Goal: Information Seeking & Learning: Learn about a topic

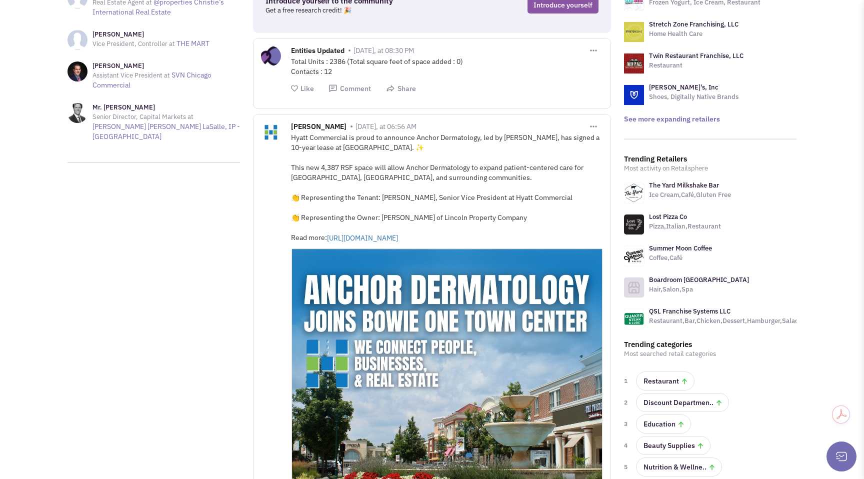
scroll to position [137, 0]
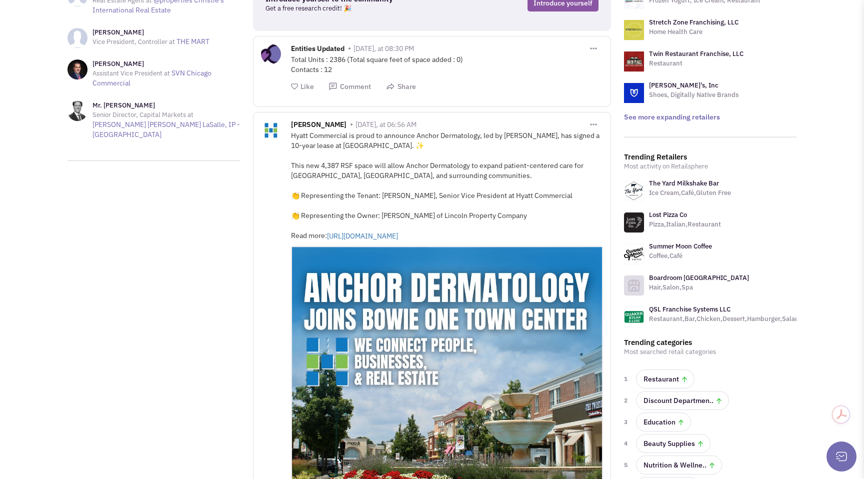
click at [641, 190] on img at bounding box center [634, 191] width 20 height 20
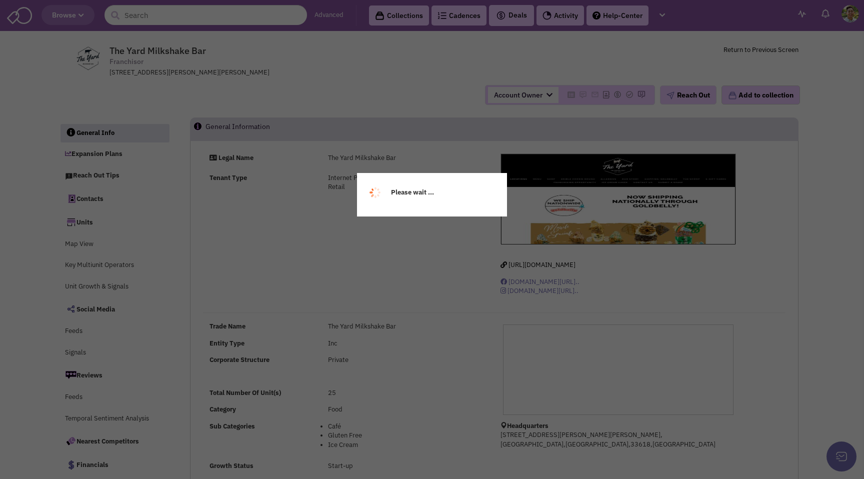
select select
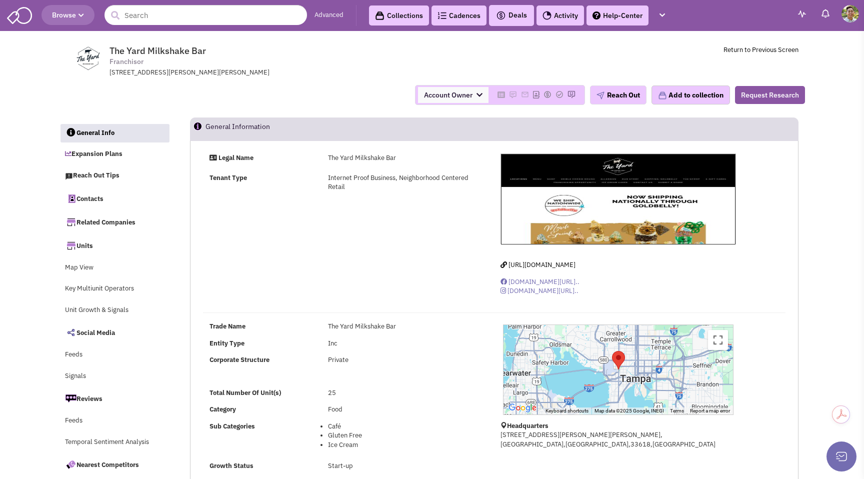
click at [27, 15] on img at bounding box center [19, 14] width 25 height 19
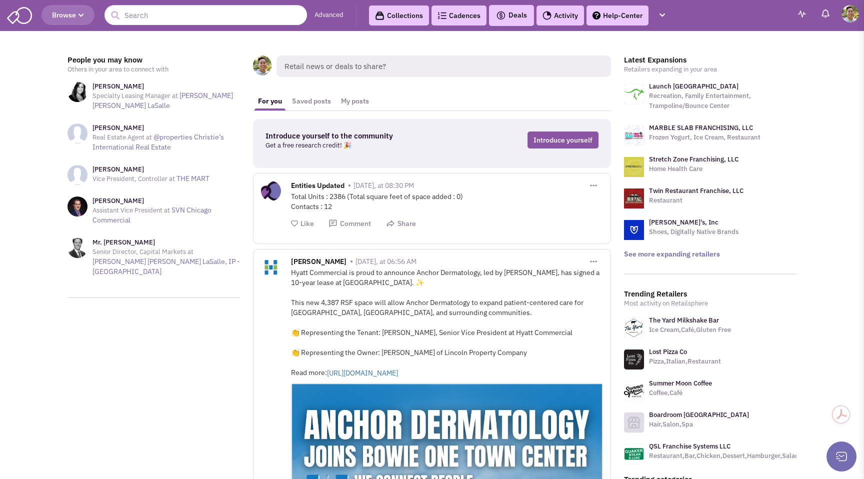
click at [71, 19] on span "Browse" at bounding box center [68, 15] width 32 height 9
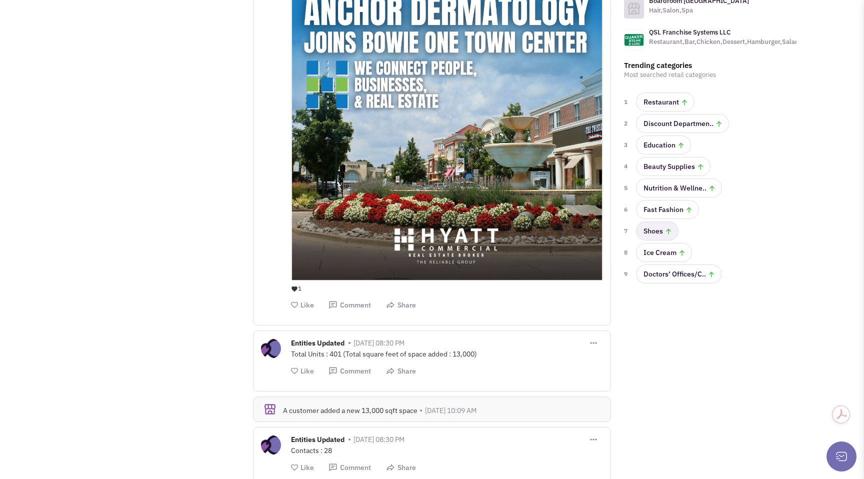
scroll to position [415, 0]
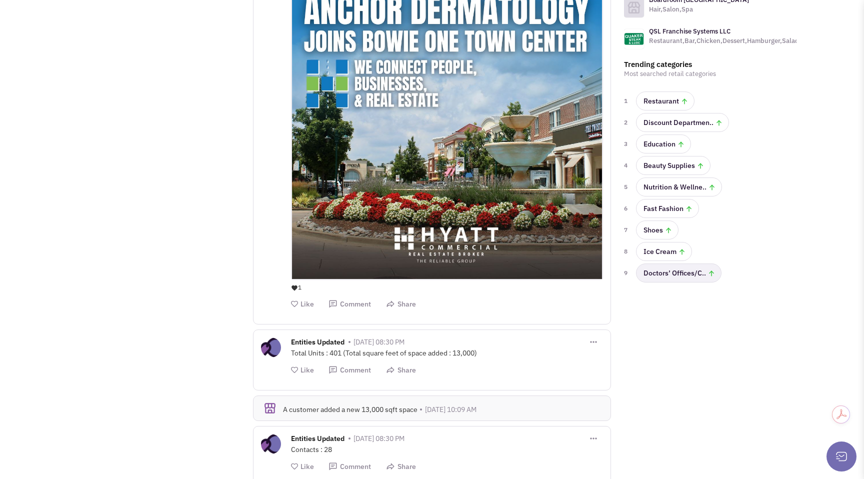
click at [652, 276] on link "Doctors’ Offices/C.." at bounding box center [679, 273] width 86 height 19
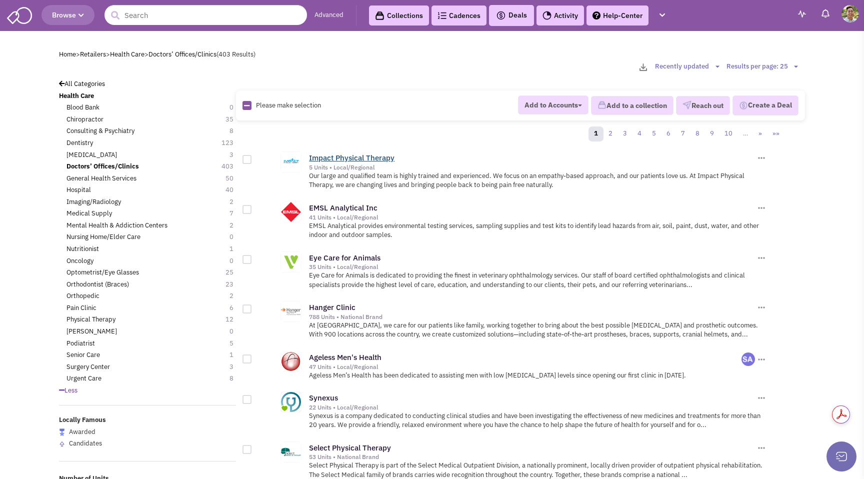
click at [336, 160] on link "Impact Physical Therapy" at bounding box center [352, 158] width 86 height 10
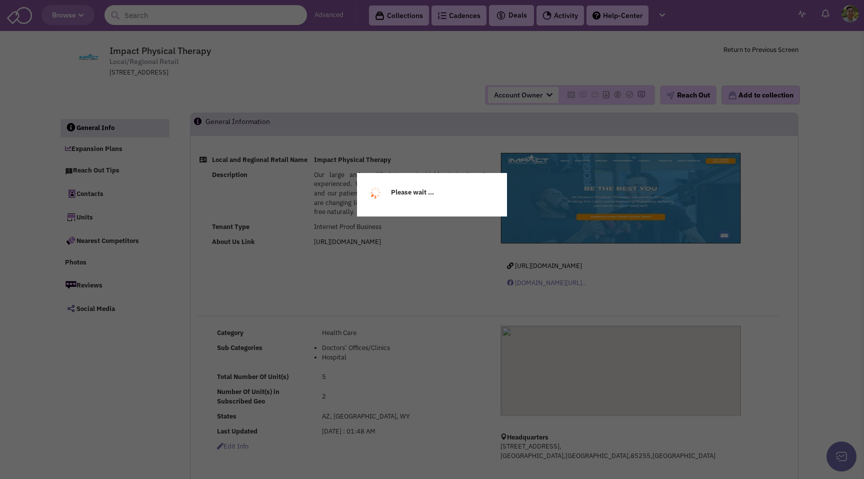
select select
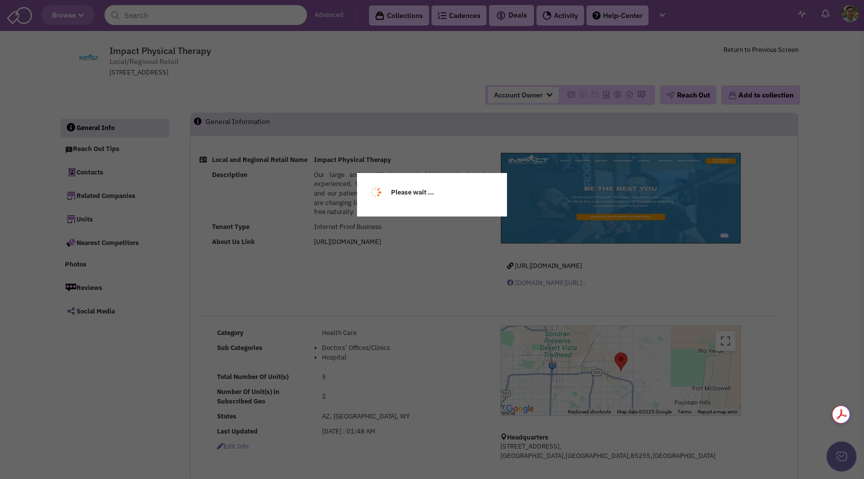
select select
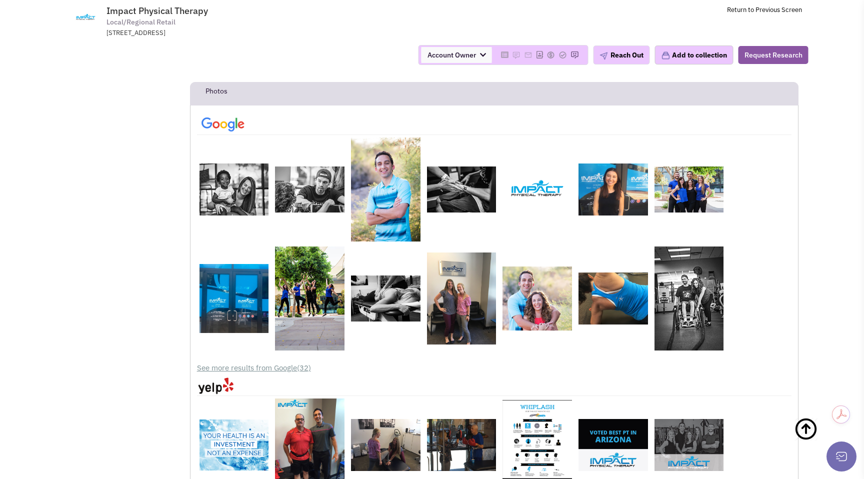
scroll to position [1953, 0]
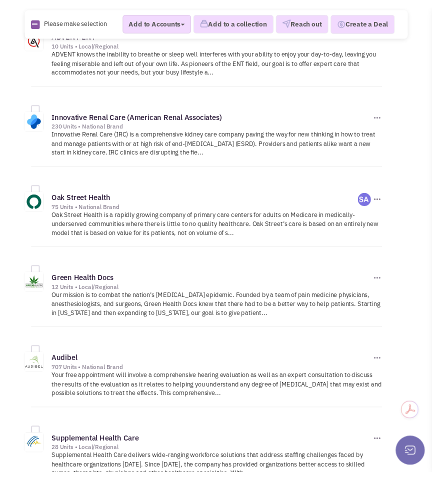
scroll to position [1879, 0]
